Goal: Book appointment/travel/reservation

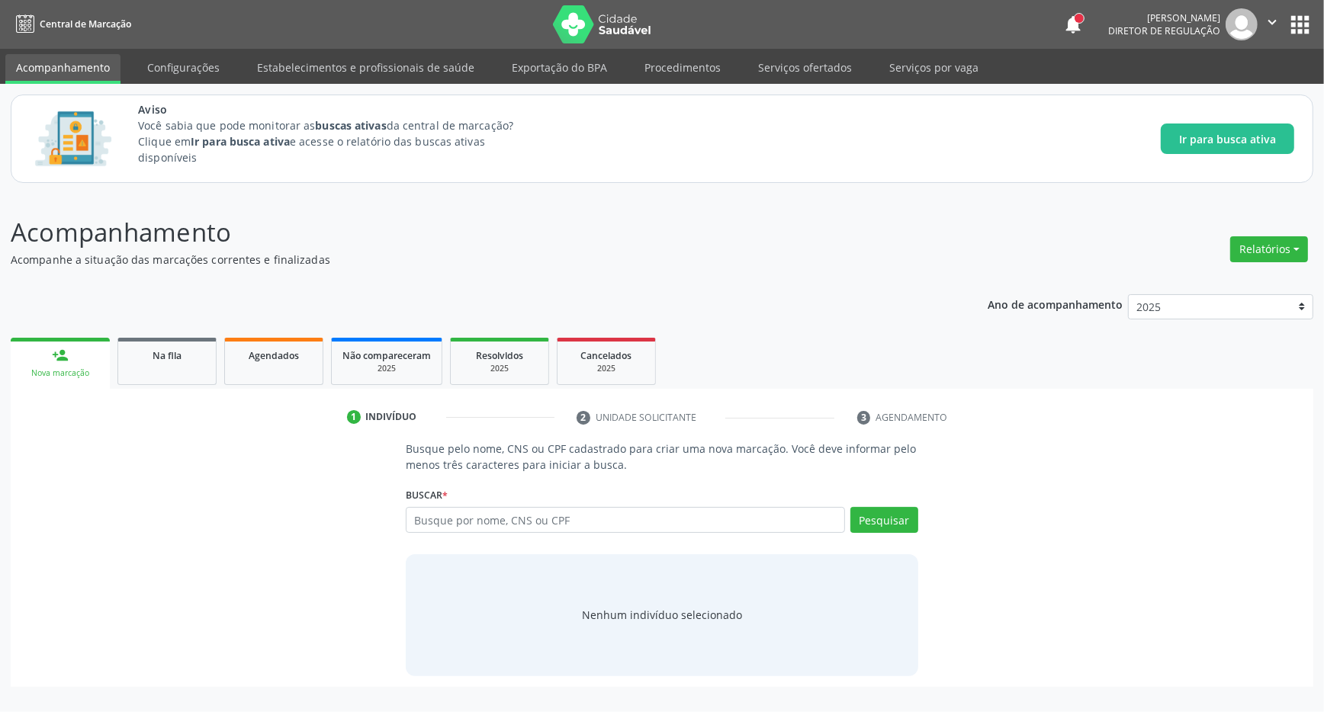
click at [447, 519] on input "text" at bounding box center [625, 520] width 439 height 26
type input "702 3071 4948 9816"
click at [892, 526] on button "Pesquisar" at bounding box center [884, 520] width 68 height 26
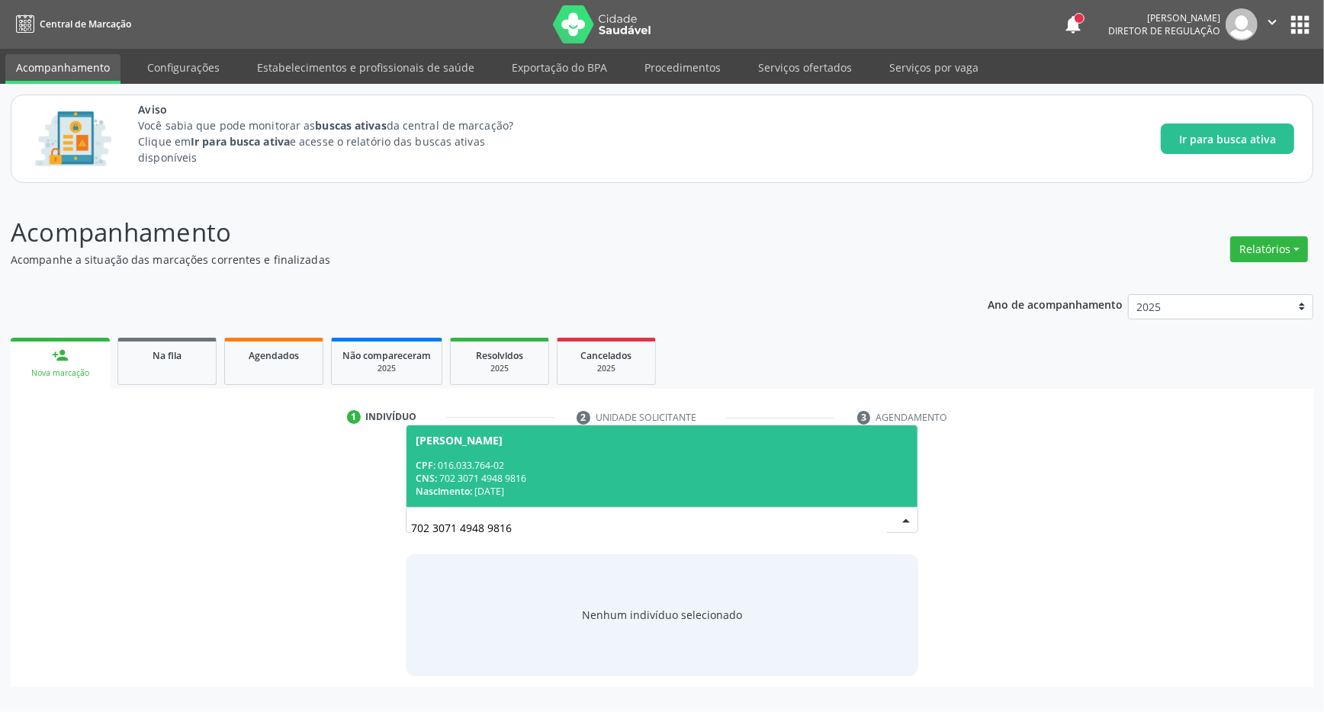
click at [667, 481] on div "CNS: 702 3071 4948 9816" at bounding box center [662, 478] width 493 height 13
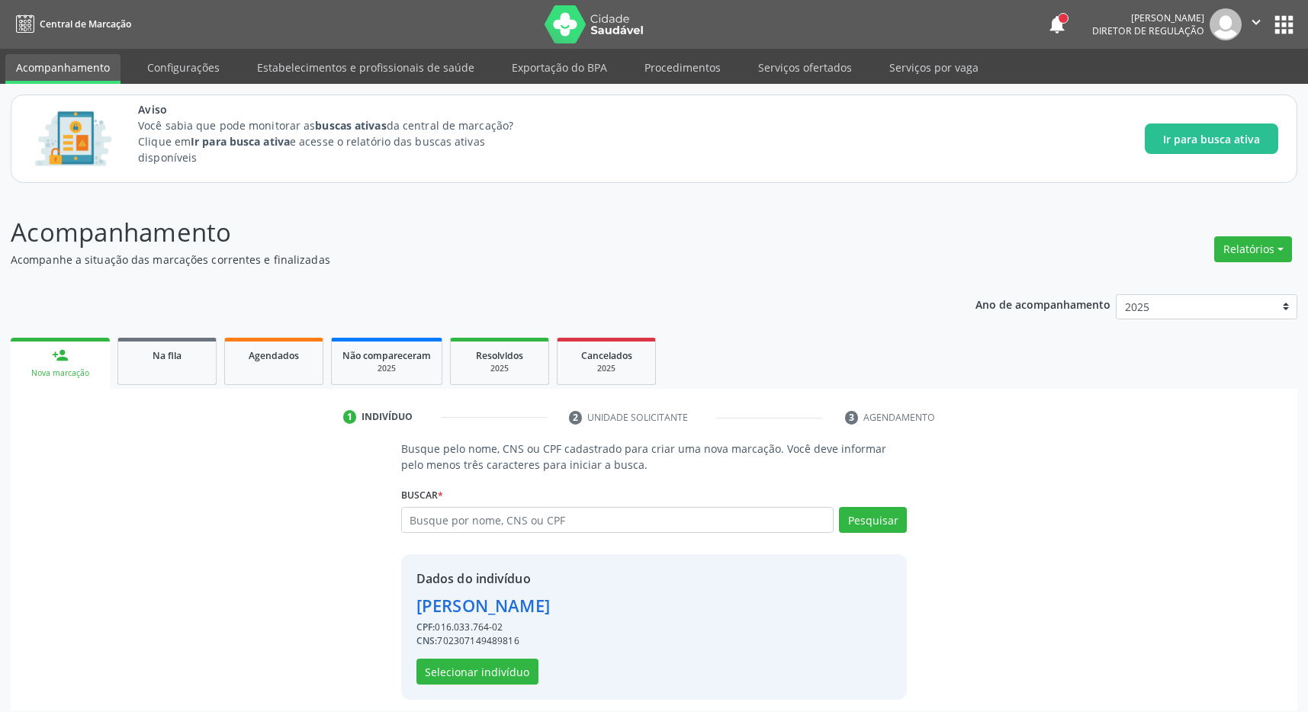
scroll to position [10, 0]
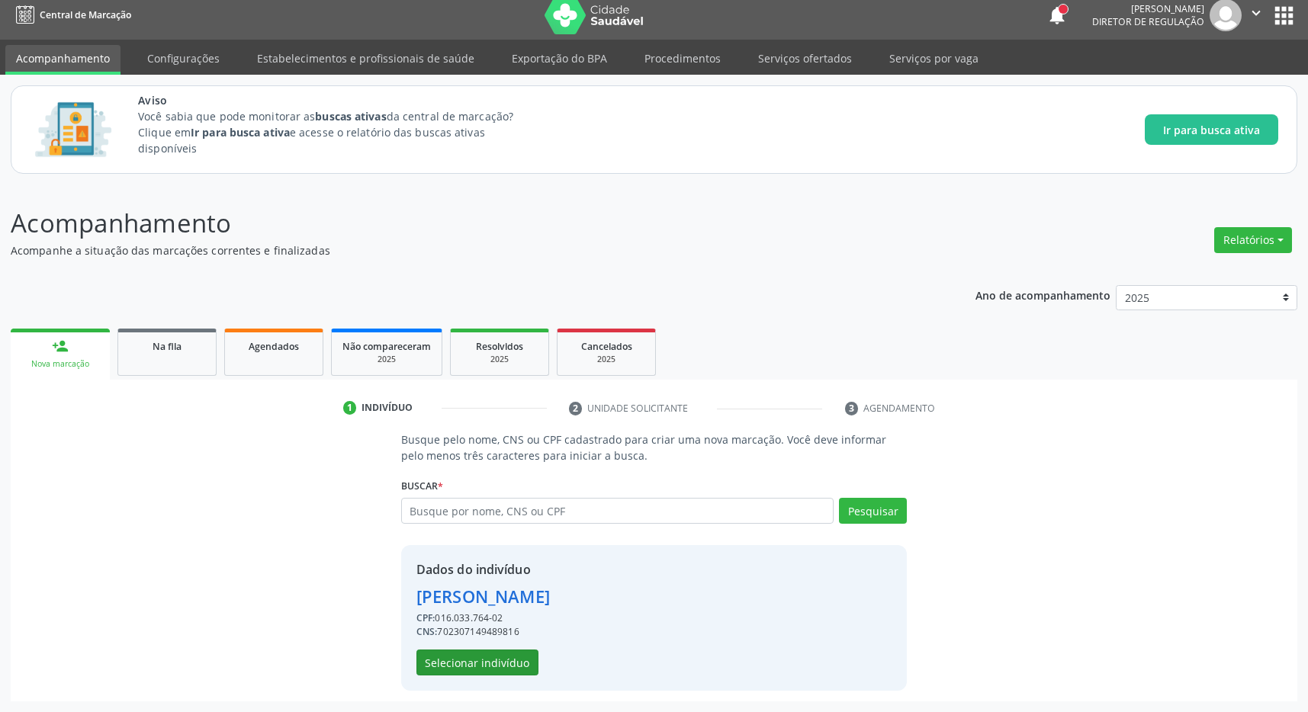
click at [485, 655] on button "Selecionar indivíduo" at bounding box center [477, 663] width 122 height 26
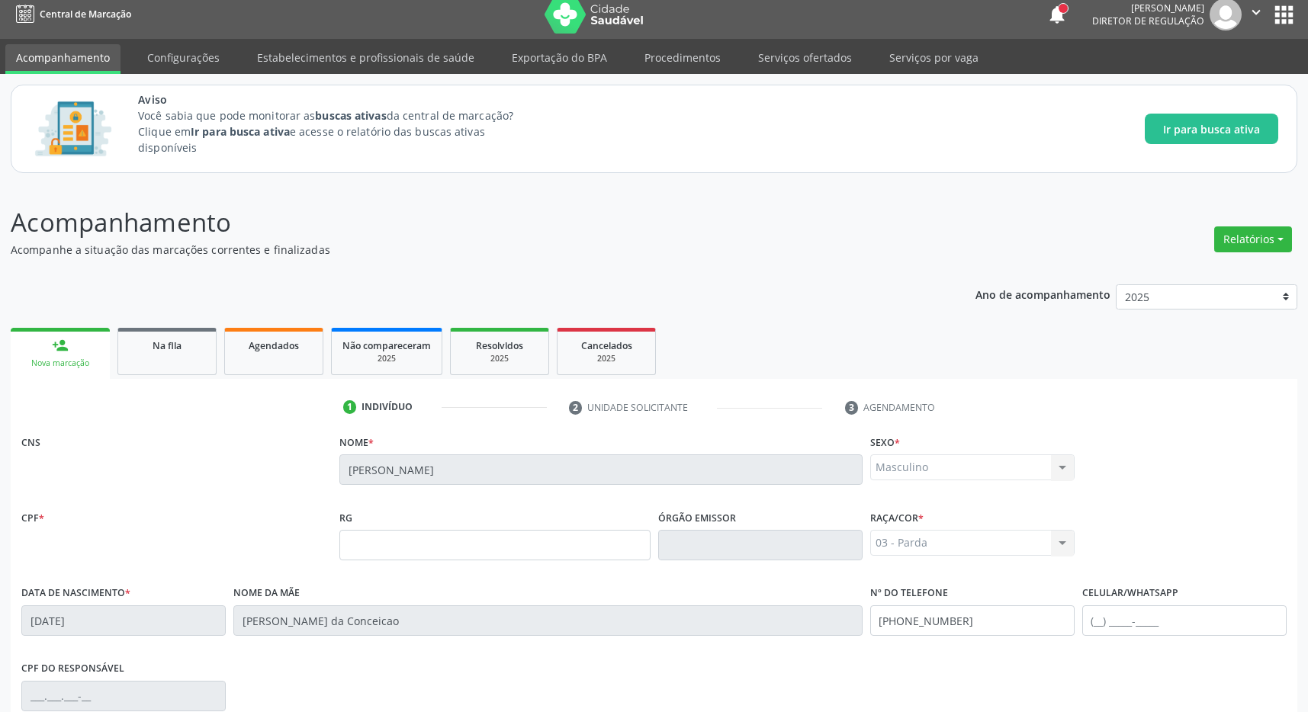
scroll to position [226, 0]
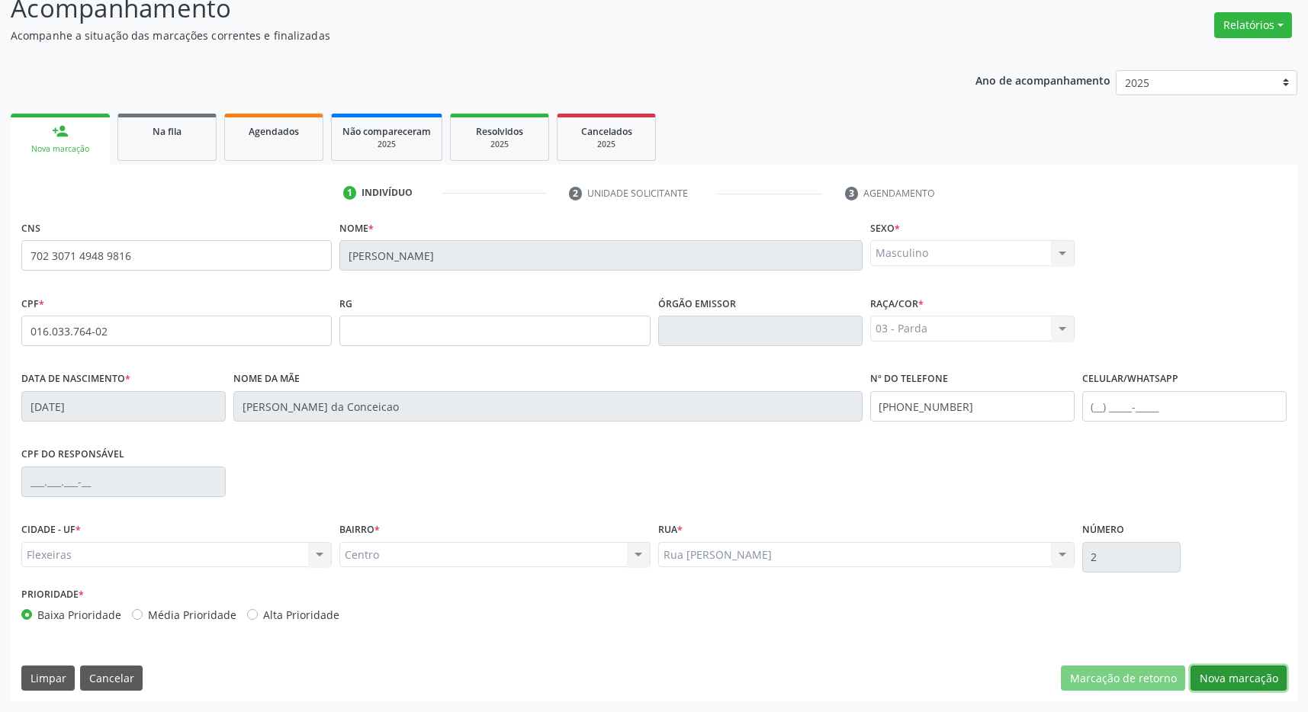
click at [1213, 667] on button "Nova marcação" at bounding box center [1239, 679] width 96 height 26
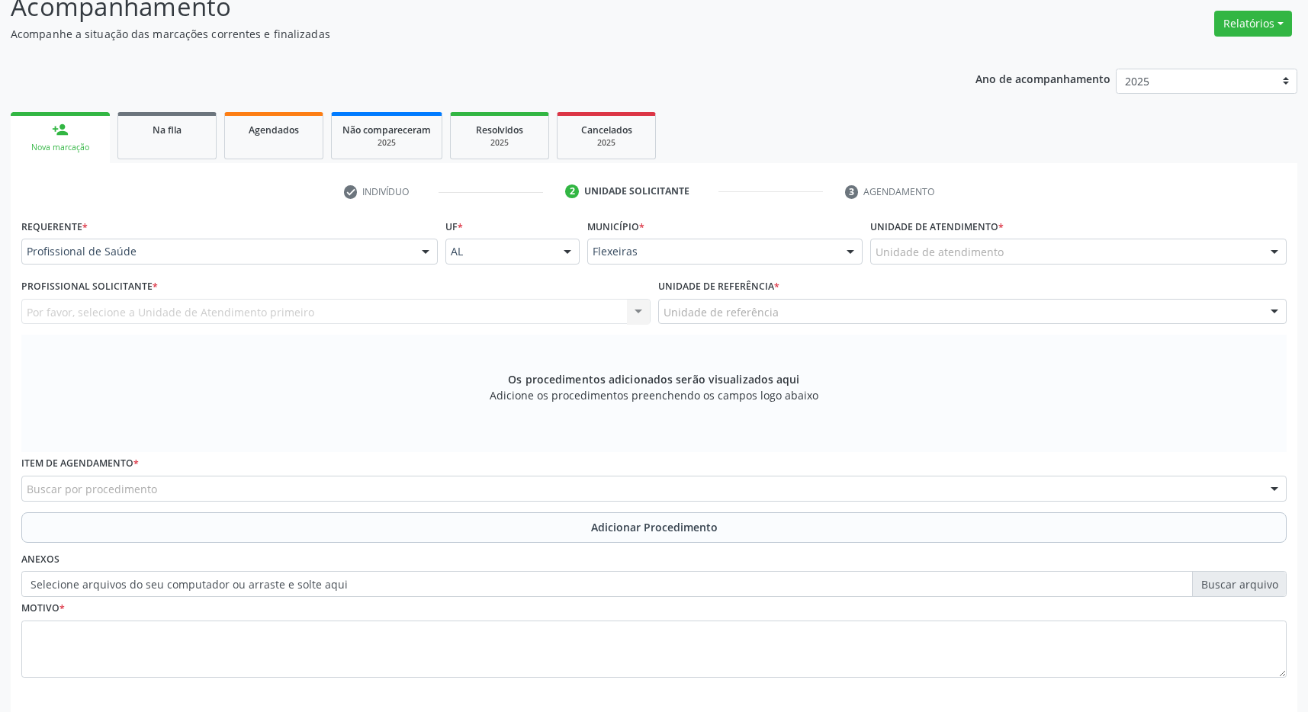
scroll to position [294, 0]
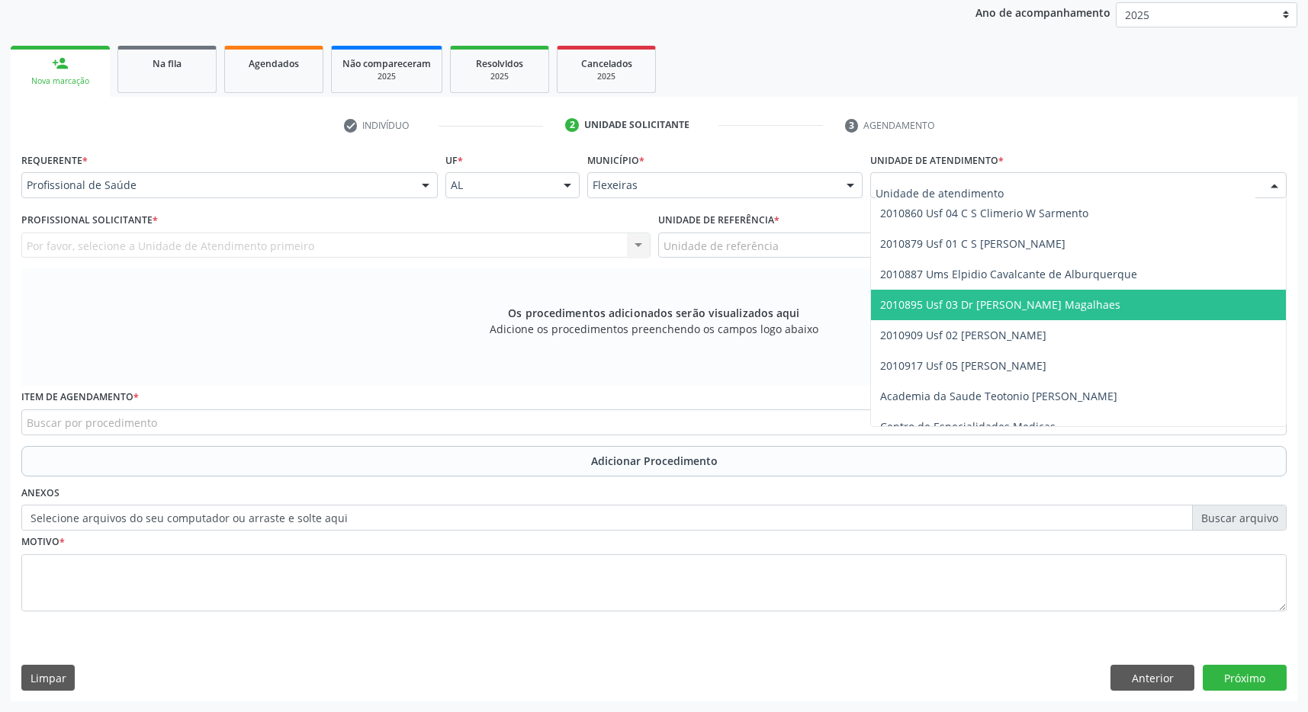
click at [988, 305] on span "2010895 Usf 03 Dr [PERSON_NAME] Magalhaes" at bounding box center [1000, 304] width 240 height 14
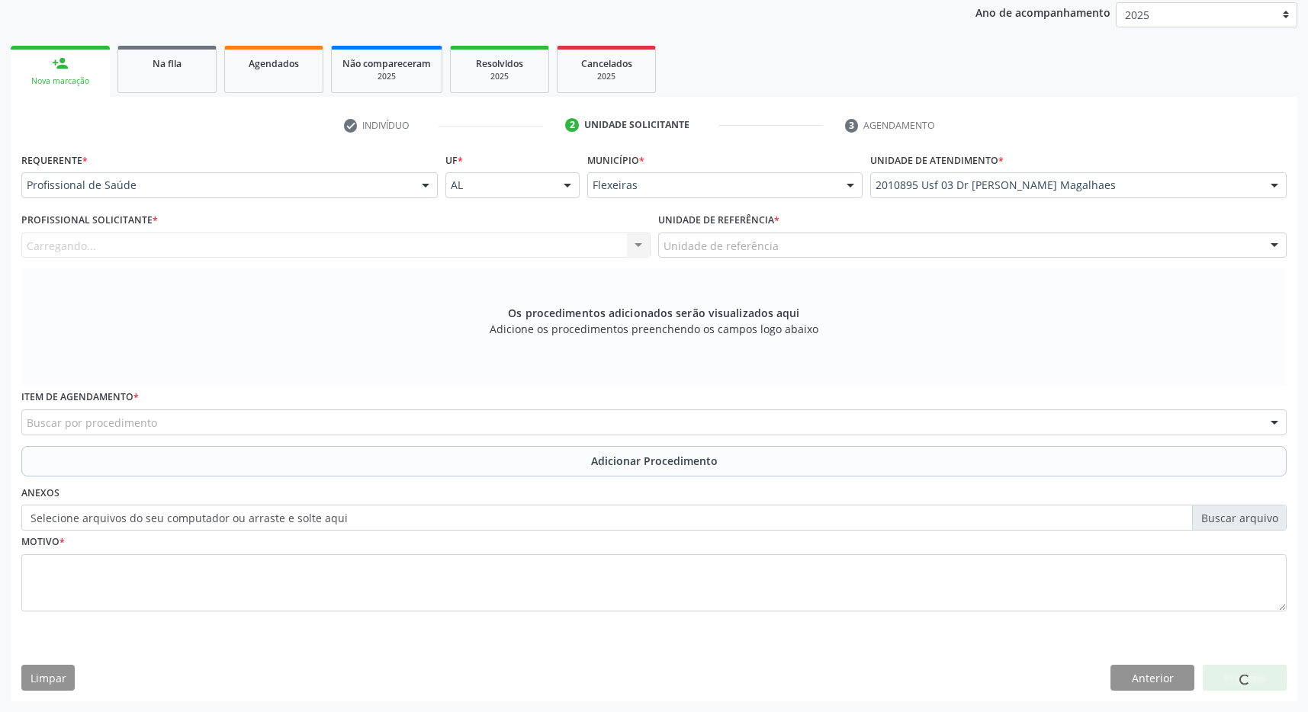
click at [973, 240] on div "Unidade de referência" at bounding box center [972, 246] width 629 height 26
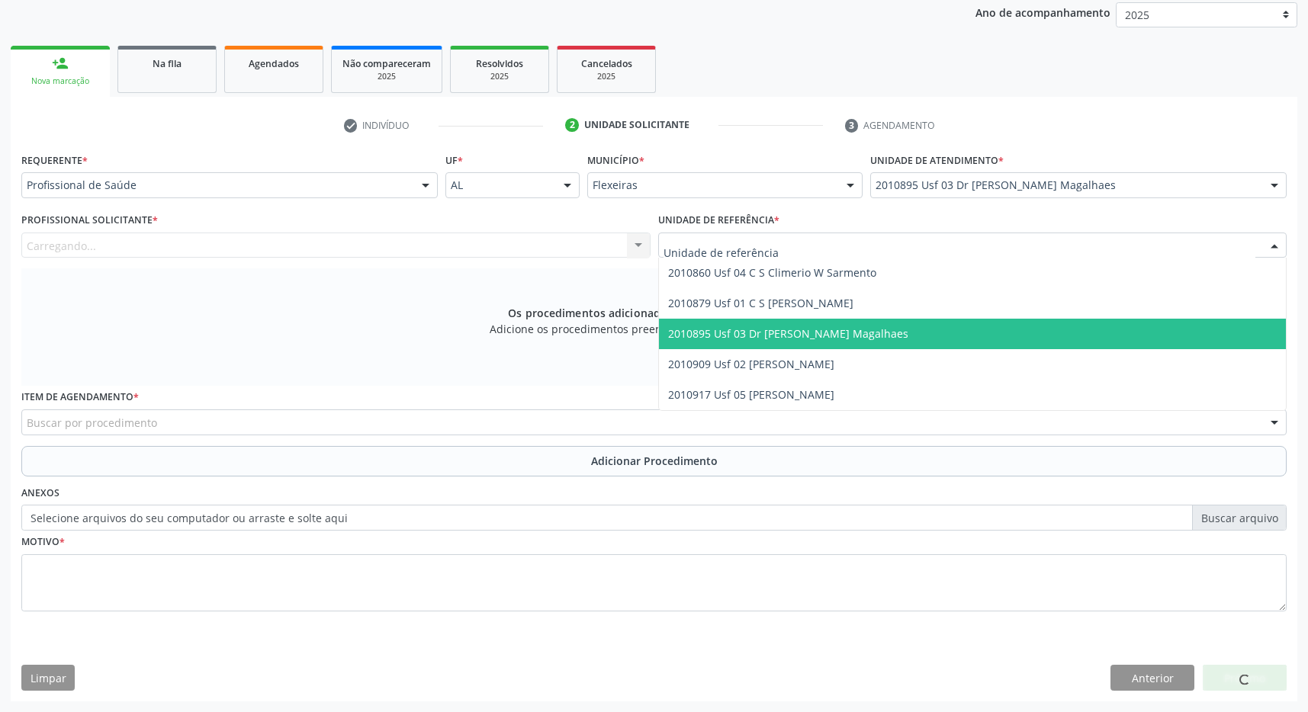
click at [983, 328] on span "2010895 Usf 03 Dr [PERSON_NAME] Magalhaes" at bounding box center [973, 334] width 628 height 31
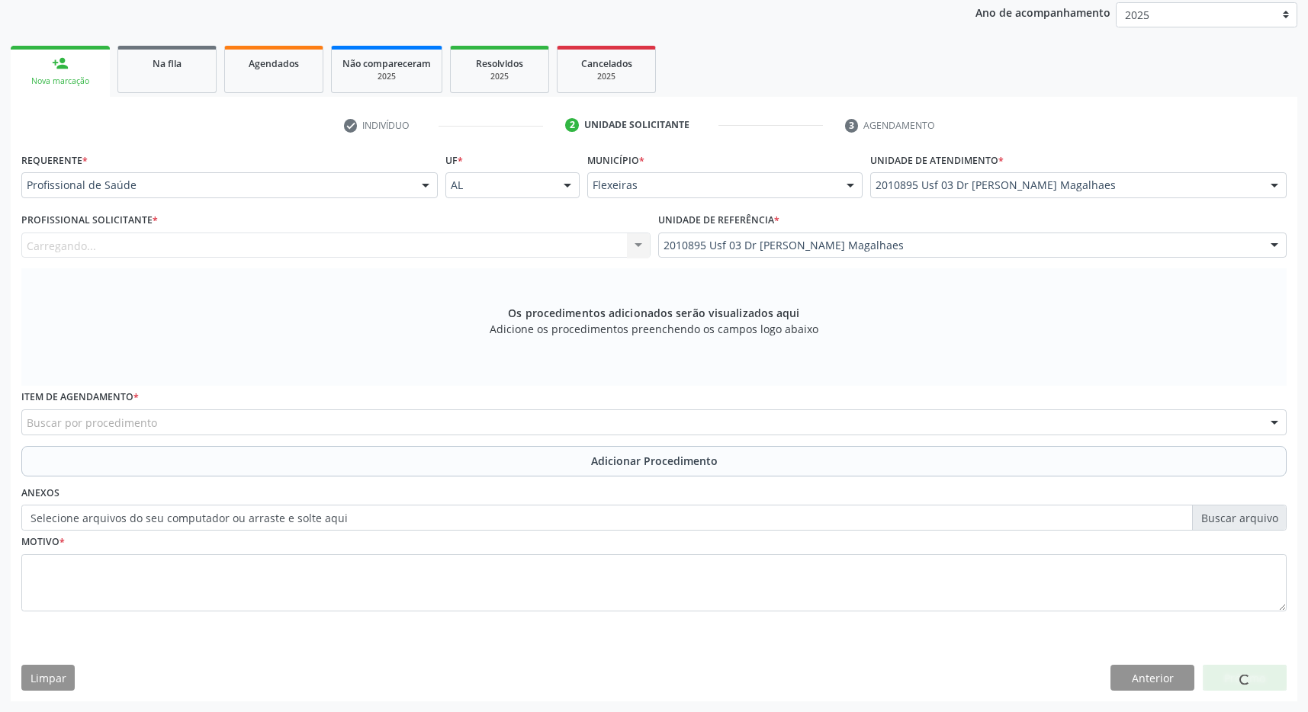
click at [603, 249] on div "Carregando... Nenhum resultado encontrado para: " " Não há nenhuma opção para s…" at bounding box center [335, 246] width 629 height 26
click at [485, 243] on div "Carregando... Nenhum resultado encontrado para: " " Não há nenhuma opção para s…" at bounding box center [335, 246] width 629 height 26
click at [489, 241] on div "Carregando... Nenhum resultado encontrado para: " " Não há nenhuma opção para s…" at bounding box center [335, 246] width 629 height 26
click at [489, 241] on div "Profissional solicitante" at bounding box center [335, 246] width 629 height 26
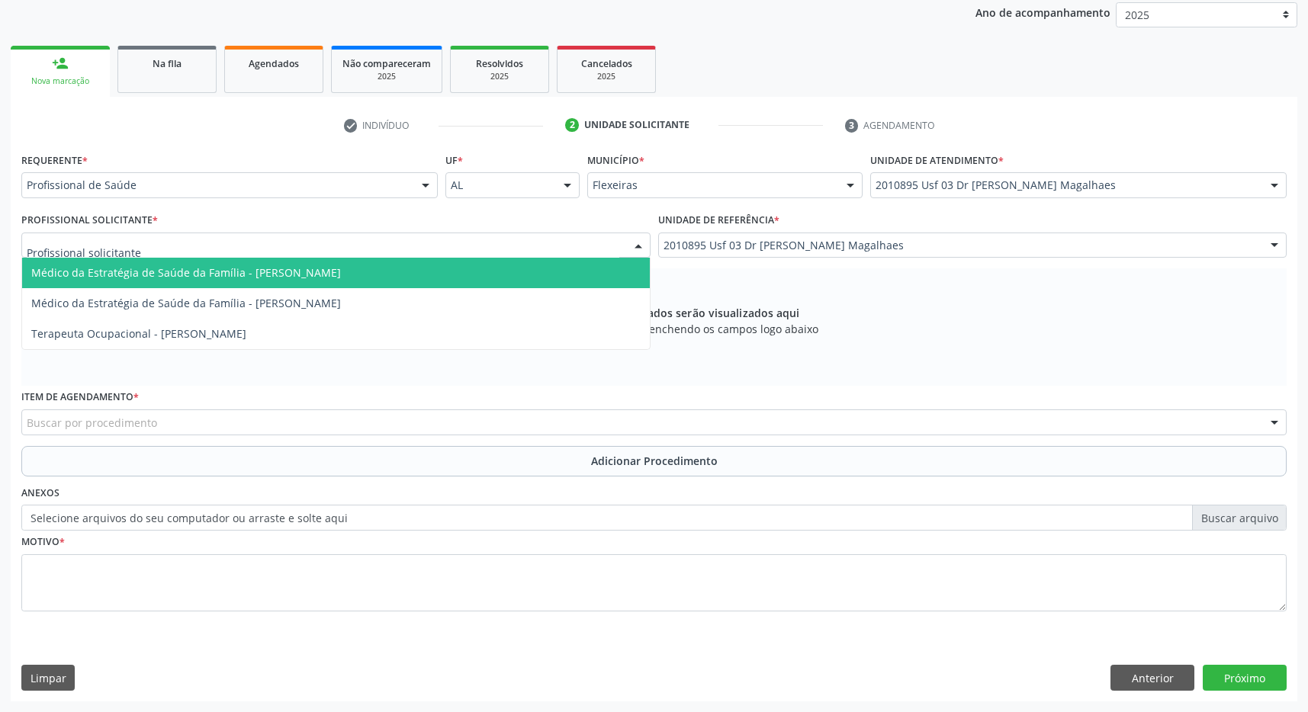
click at [477, 269] on span "Médico da Estratégia de Saúde da Família - [PERSON_NAME]" at bounding box center [336, 273] width 628 height 31
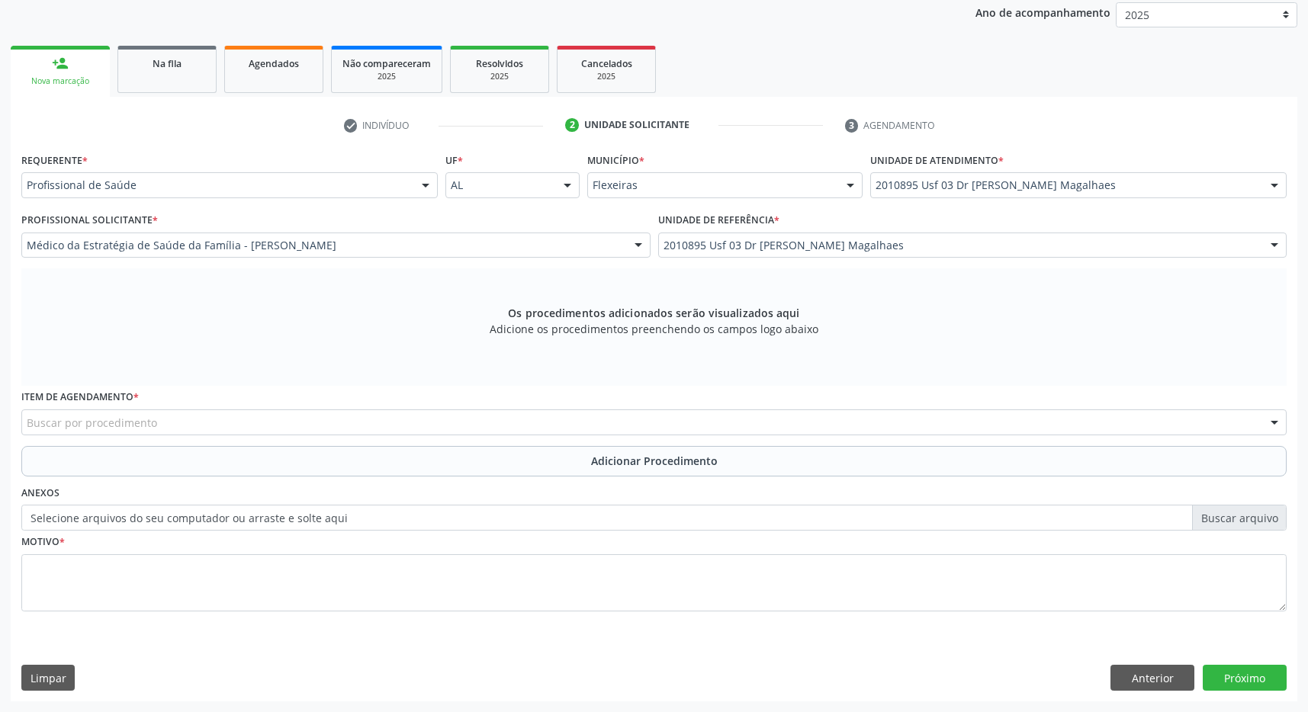
click at [458, 252] on div "Médico da Estratégia de Saúde da Família - [PERSON_NAME]" at bounding box center [335, 246] width 629 height 26
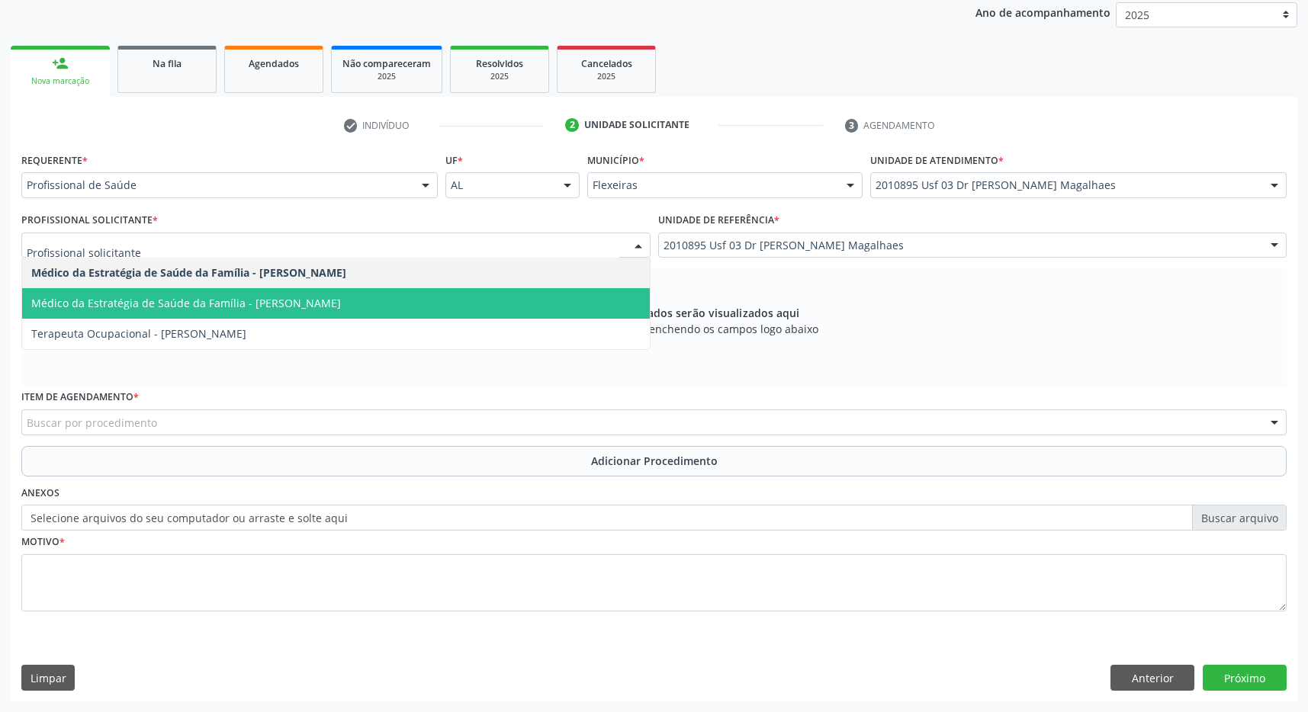
click at [442, 304] on span "Médico da Estratégia de Saúde da Família - [PERSON_NAME]" at bounding box center [336, 303] width 628 height 31
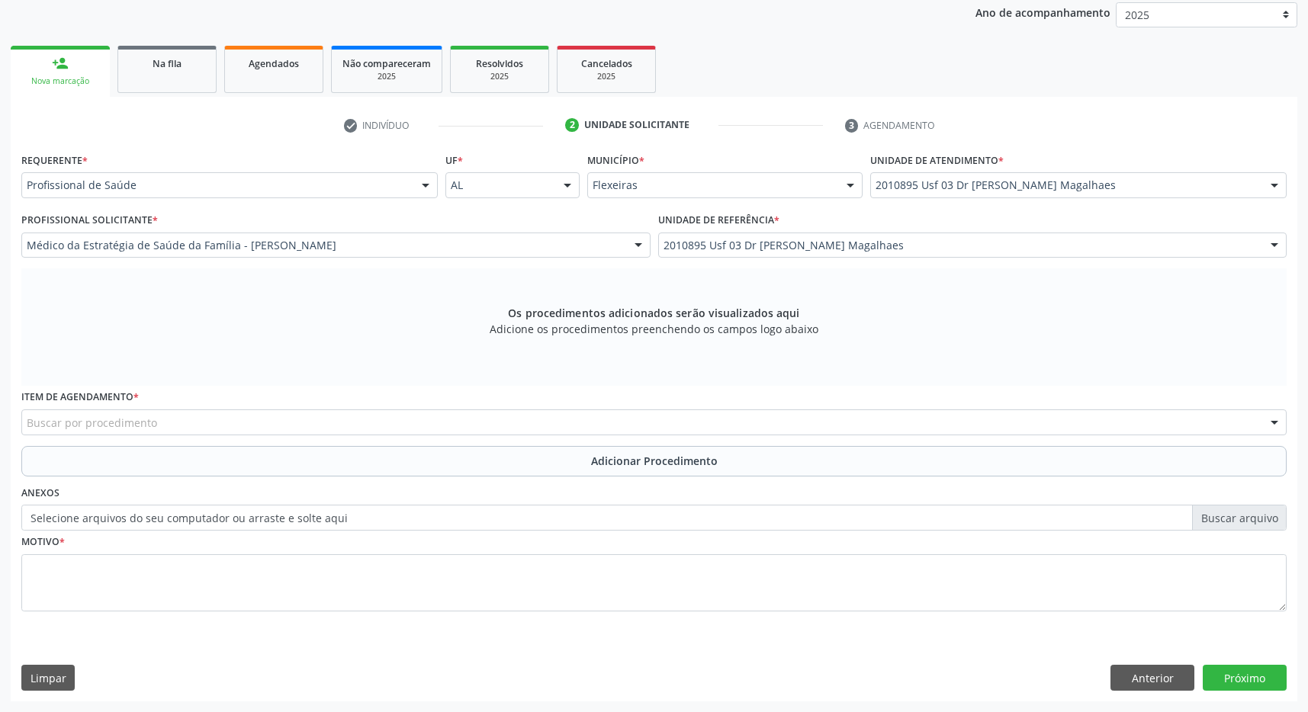
click at [525, 427] on div "Buscar por procedimento" at bounding box center [653, 423] width 1265 height 26
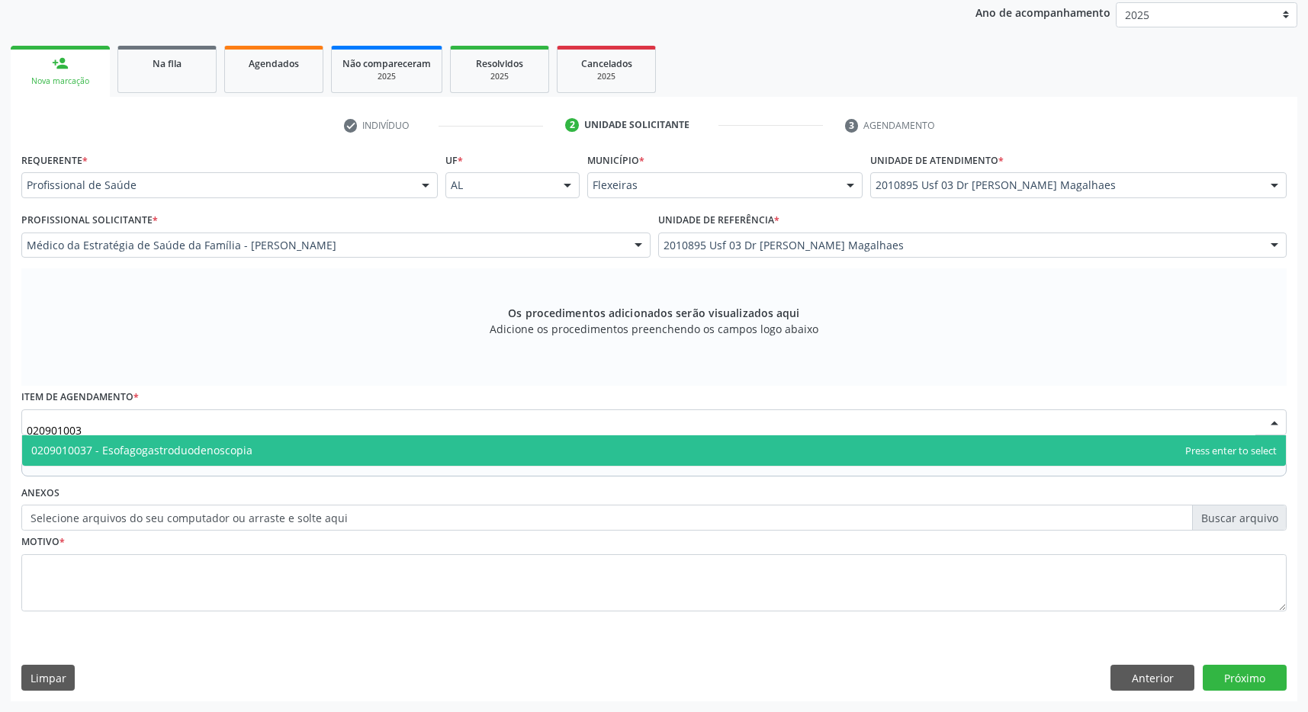
type input "0209010037"
click at [433, 439] on span "0209010037 - Esofagogastroduodenoscopia" at bounding box center [654, 451] width 1264 height 31
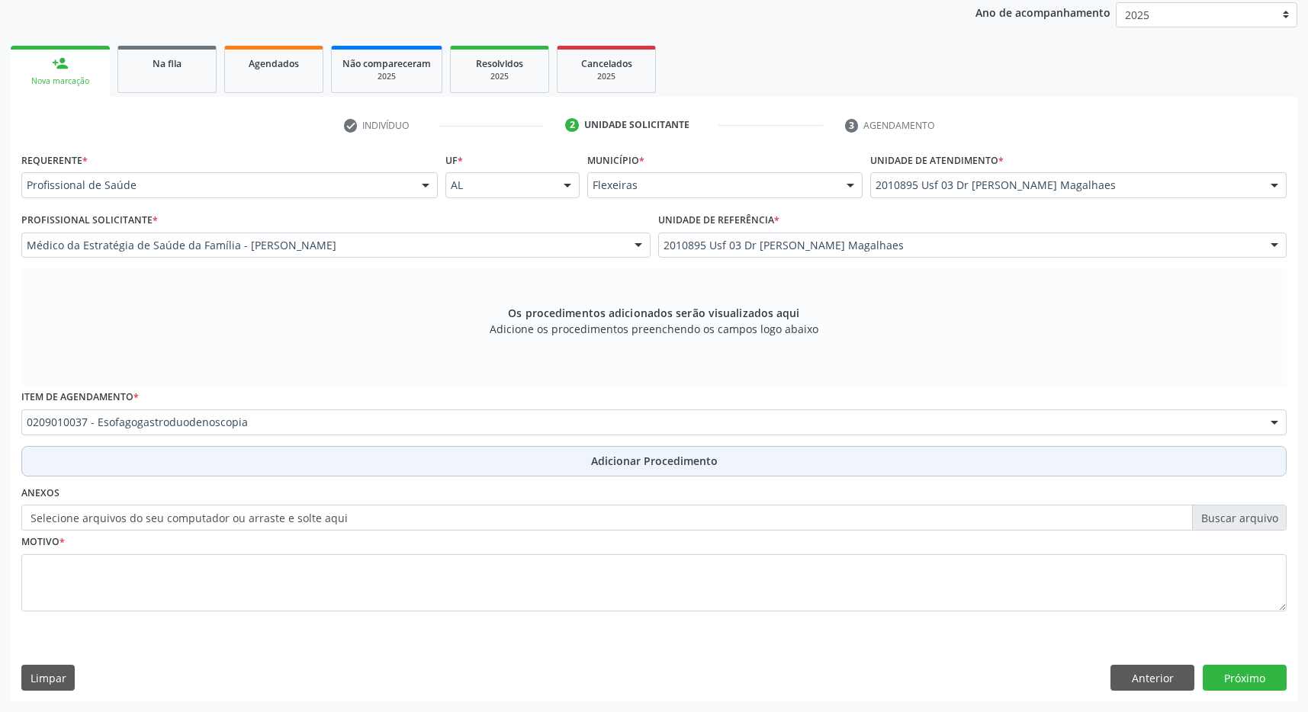
click at [597, 458] on span "Adicionar Procedimento" at bounding box center [654, 461] width 127 height 16
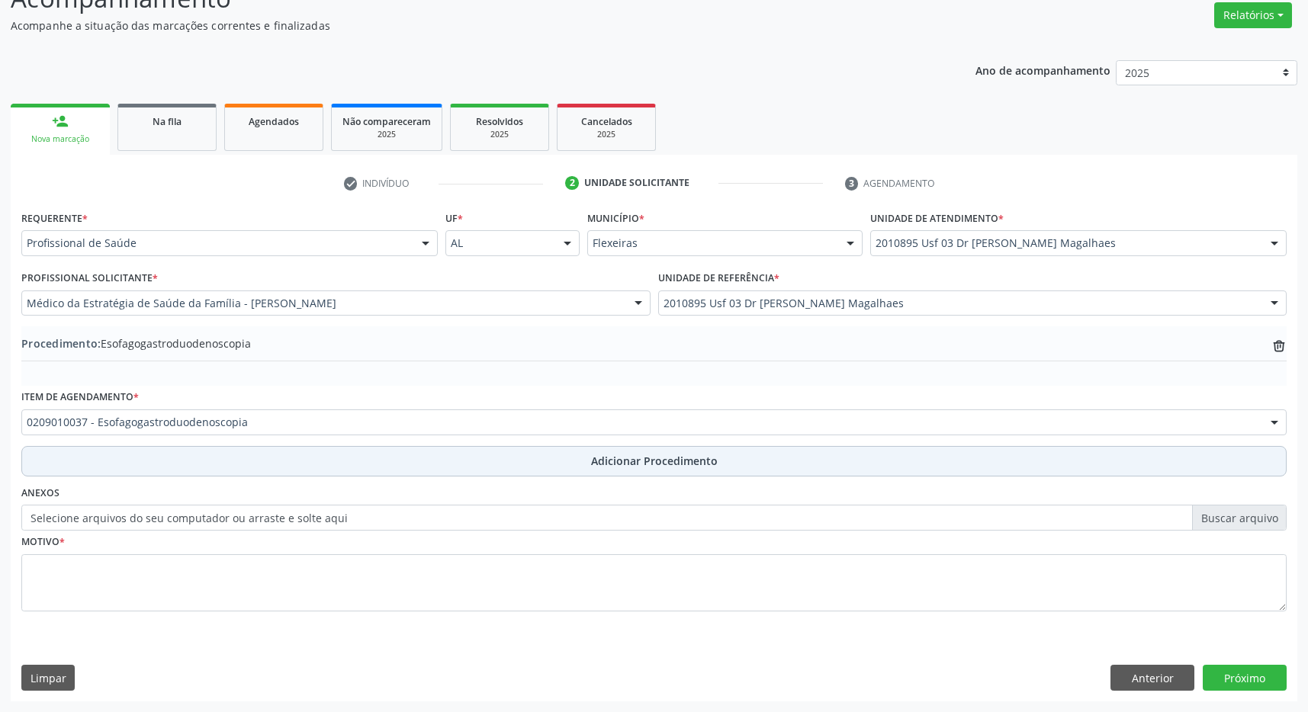
scroll to position [235, 0]
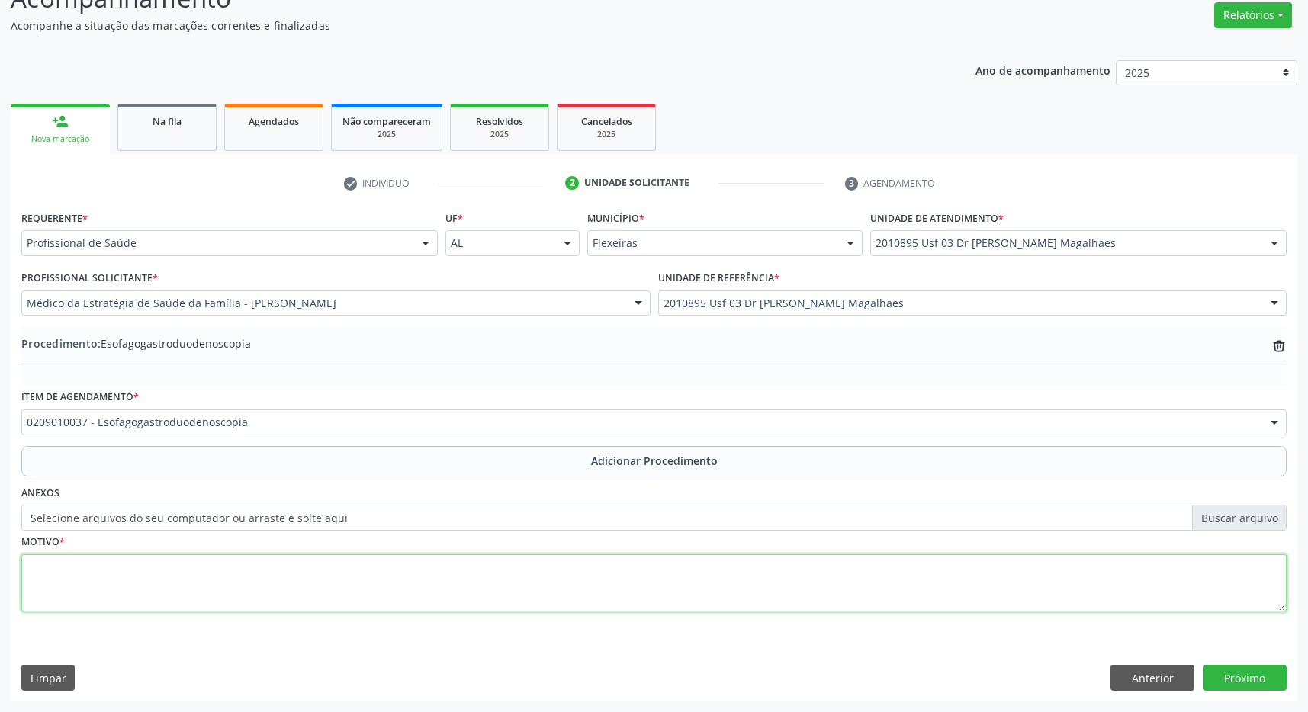
click at [490, 606] on textarea at bounding box center [653, 583] width 1265 height 58
click at [548, 556] on textarea "DOR EM REGIÃO EPIGASTRICA" at bounding box center [653, 583] width 1265 height 58
type textarea "DOR EM REGIÃO EPIGASTRICA EM QUEIMAÇÃO HÁ 3 MESES, ASSOCIADA A SINTOMAS DISPEPT…"
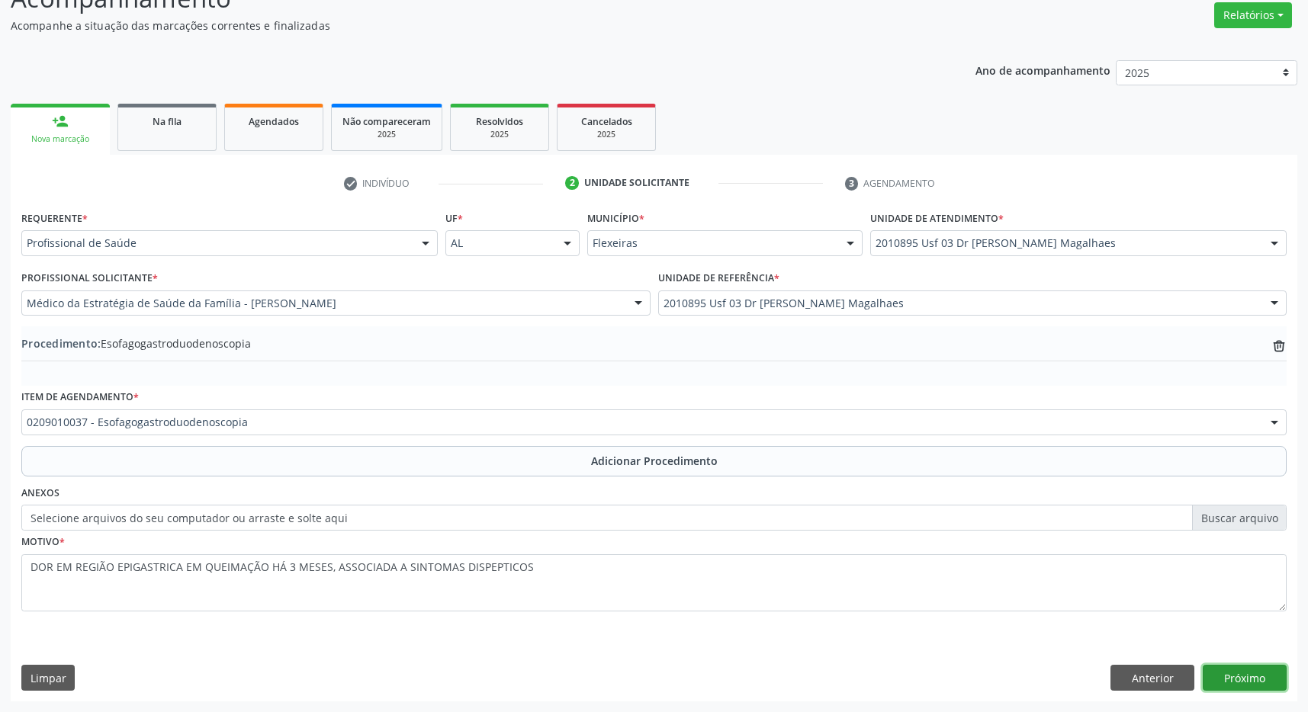
click at [1262, 689] on button "Próximo" at bounding box center [1245, 678] width 84 height 26
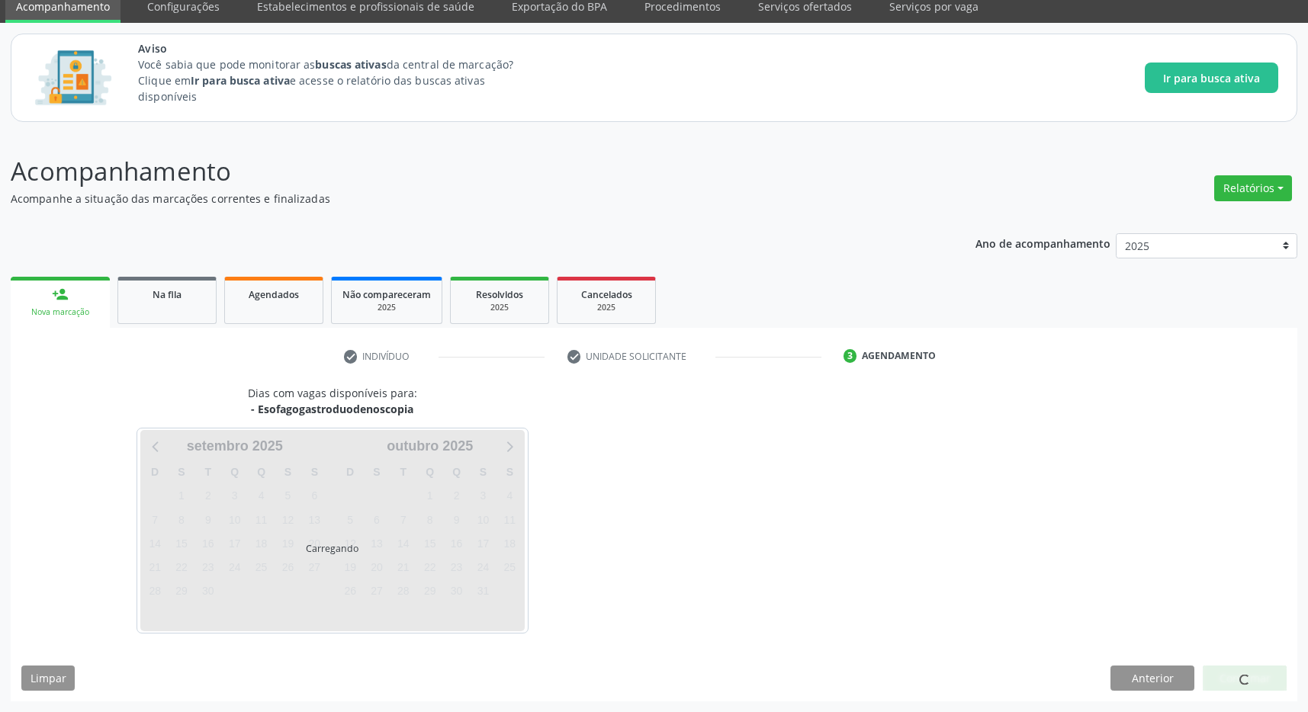
scroll to position [63, 0]
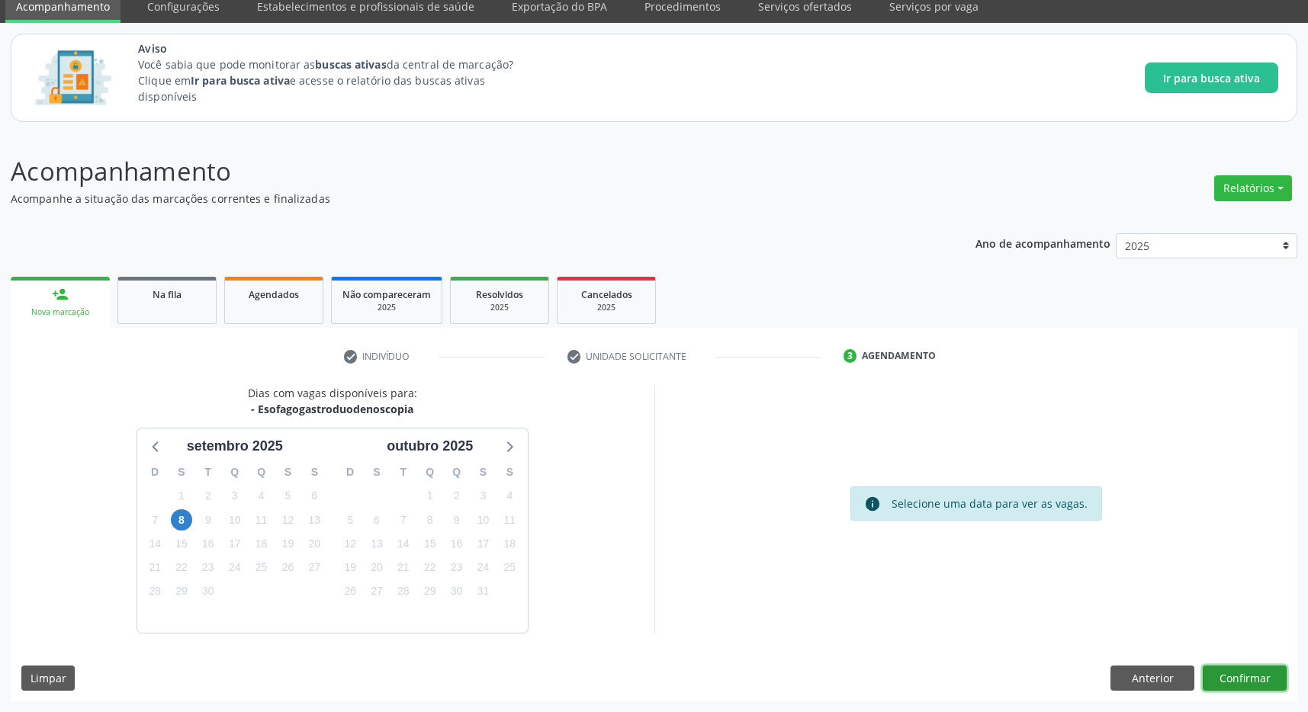
click at [1240, 679] on button "Confirmar" at bounding box center [1245, 679] width 84 height 26
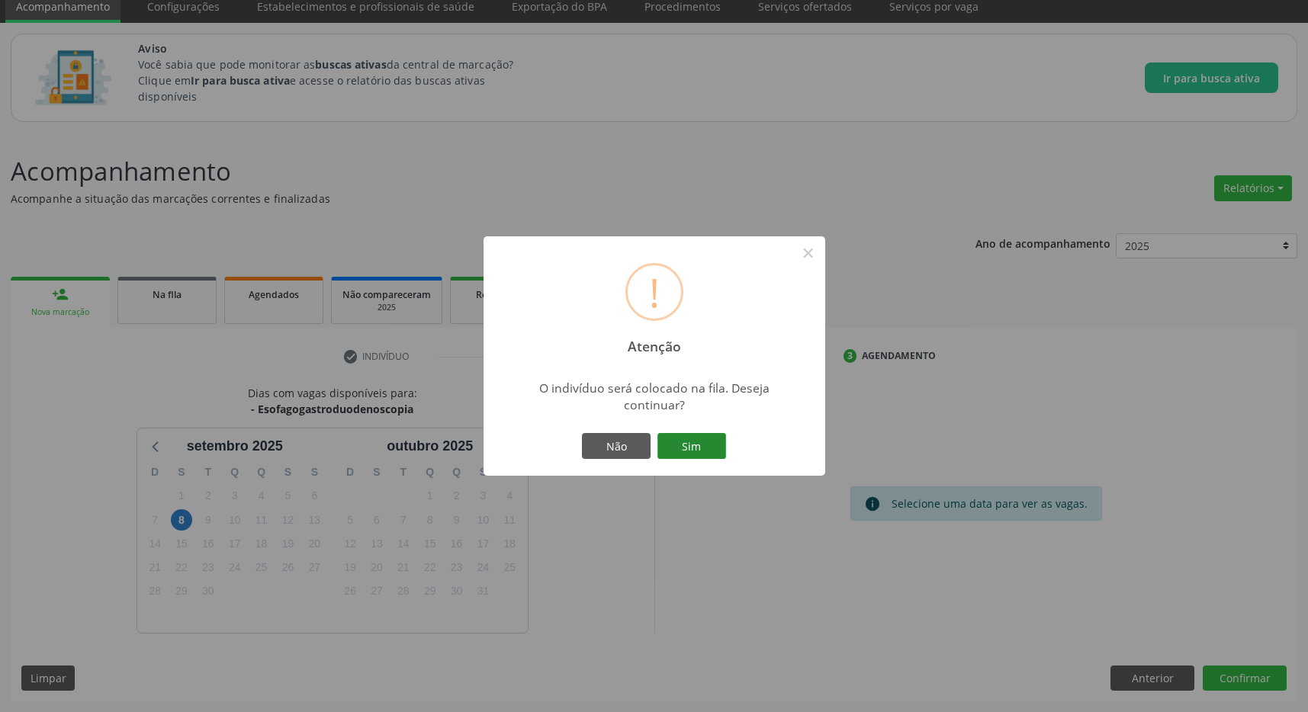
click at [697, 449] on button "Sim" at bounding box center [691, 446] width 69 height 26
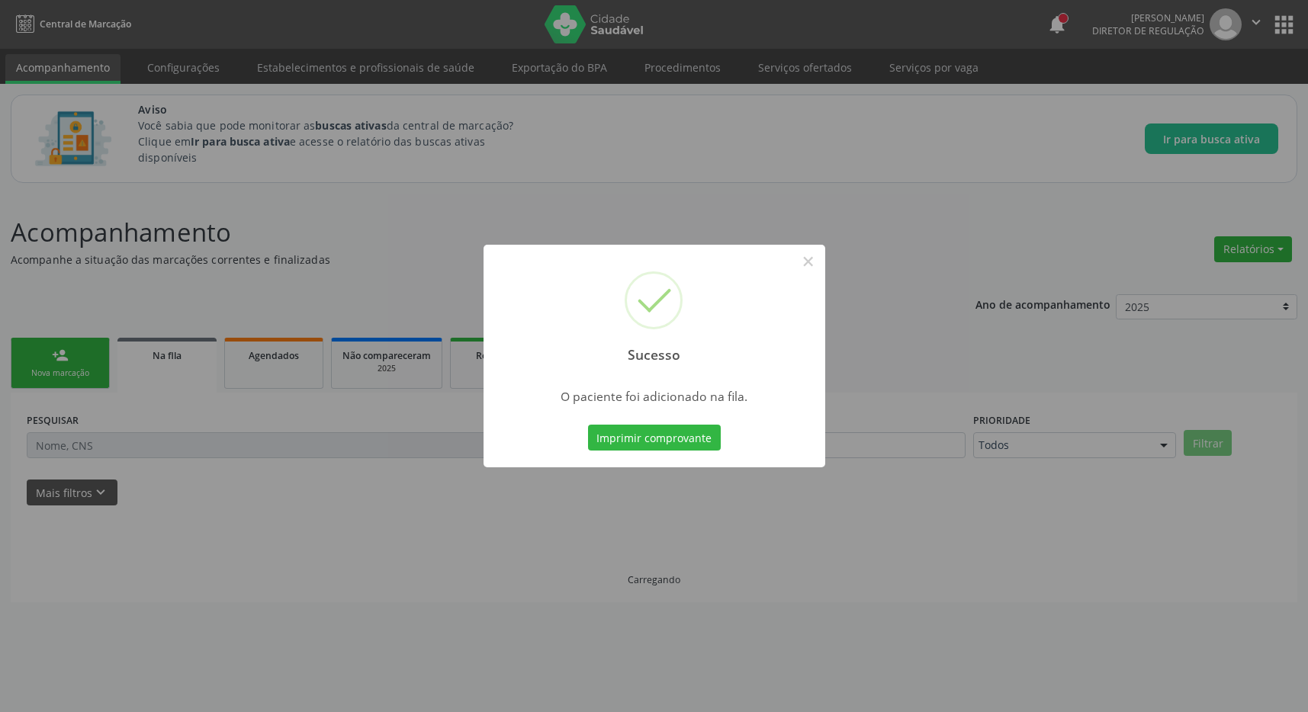
scroll to position [0, 0]
click at [812, 262] on button "×" at bounding box center [816, 262] width 26 height 26
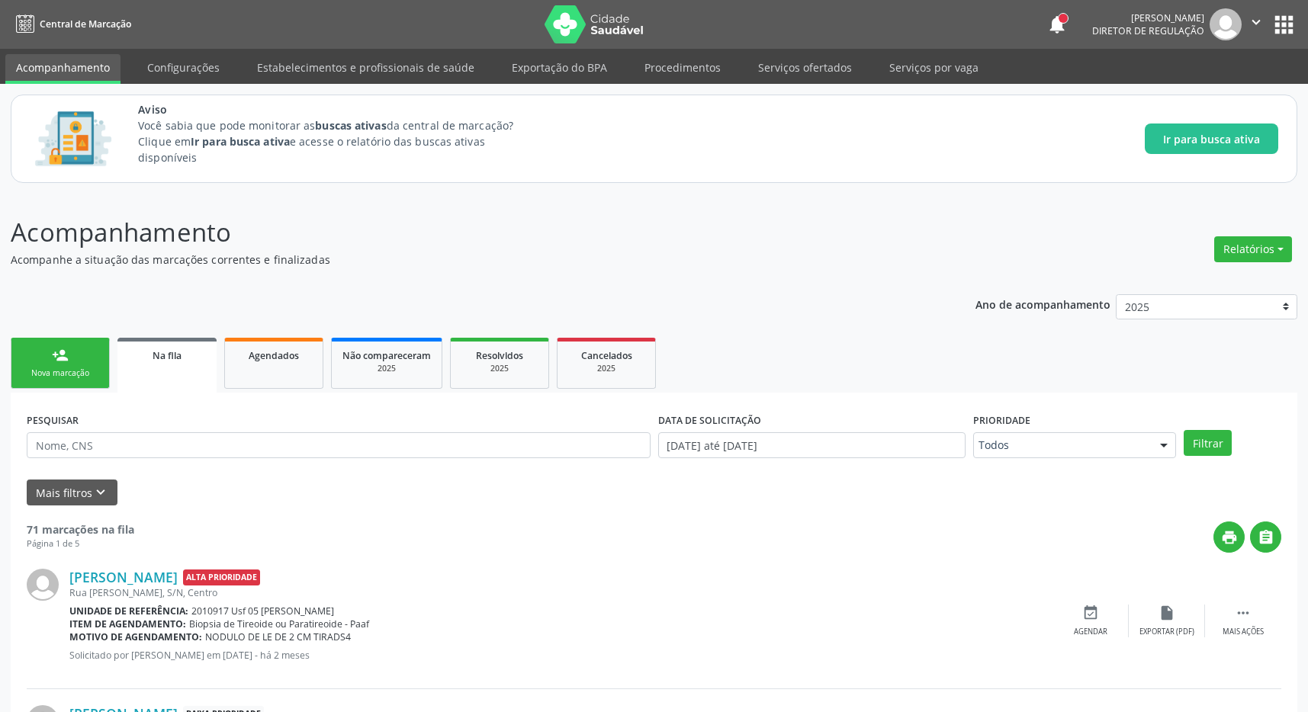
click at [1292, 16] on button "apps" at bounding box center [1284, 24] width 27 height 27
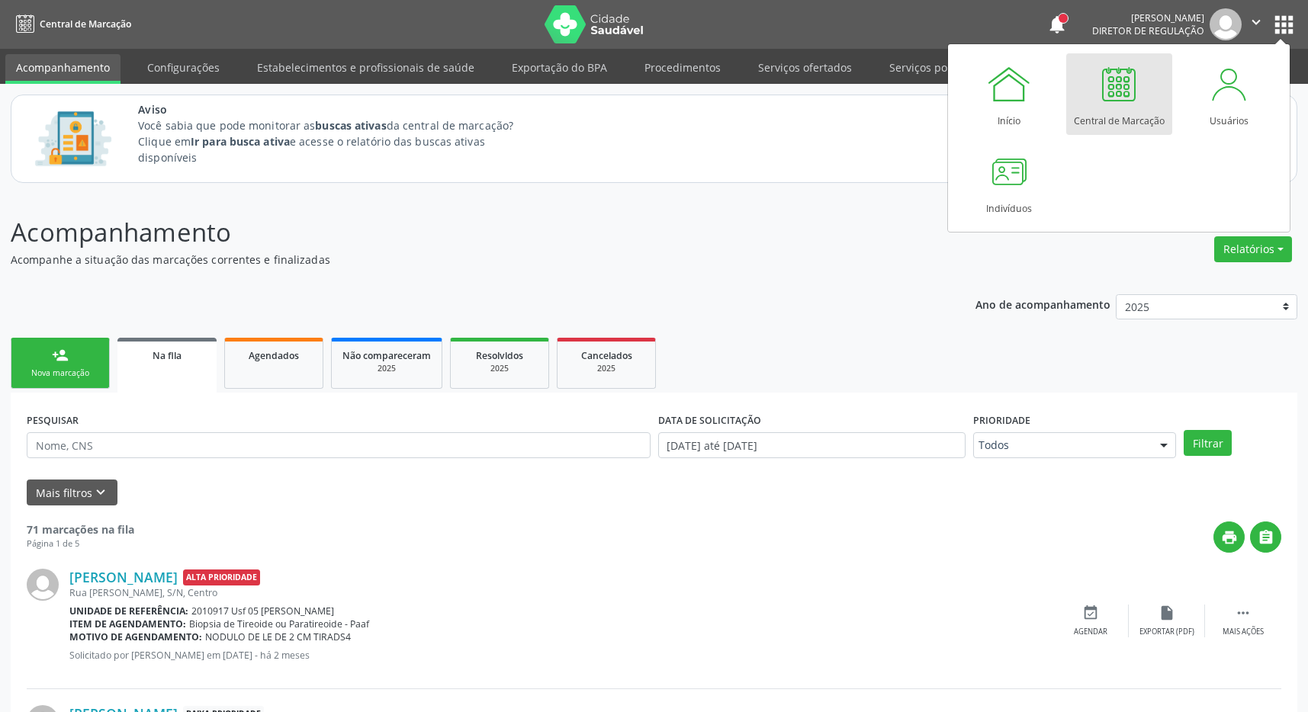
click at [1135, 119] on div "Central de Marcação" at bounding box center [1119, 117] width 91 height 21
